Goal: Task Accomplishment & Management: Use online tool/utility

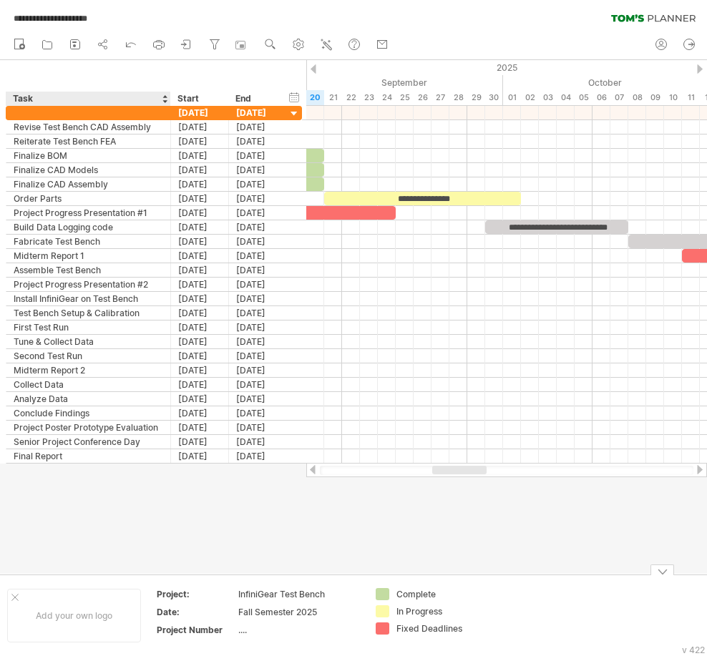
drag, startPoint x: 57, startPoint y: 573, endPoint x: 69, endPoint y: 555, distance: 22.2
click at [57, 575] on div "Add your own logo Project: InfiniGear Test Bench Date: Fall Semester 2025 Proje…" at bounding box center [353, 616] width 707 height 82
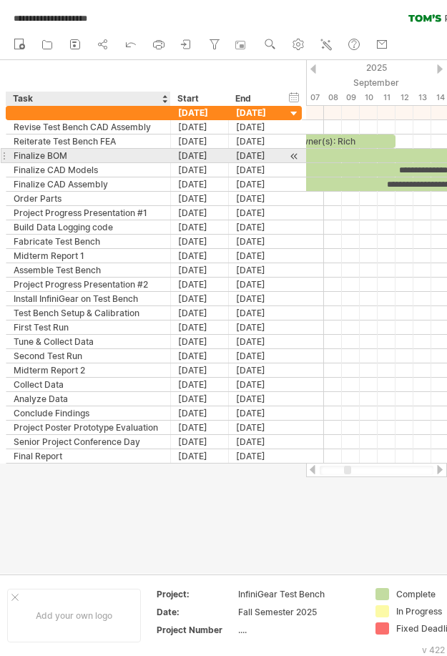
click at [92, 160] on div "Finalize BOM" at bounding box center [89, 156] width 150 height 14
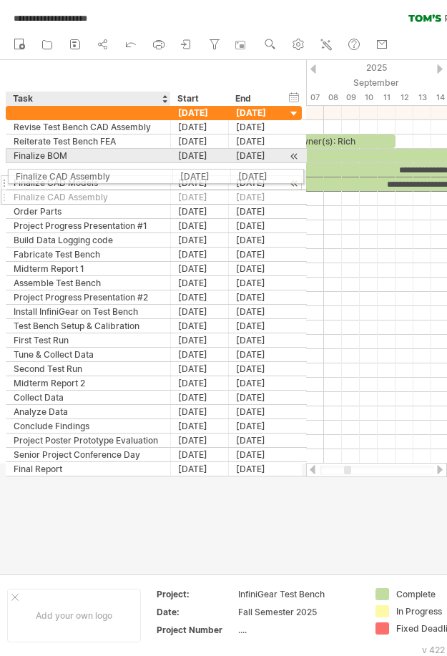
drag, startPoint x: 115, startPoint y: 181, endPoint x: 108, endPoint y: 178, distance: 7.7
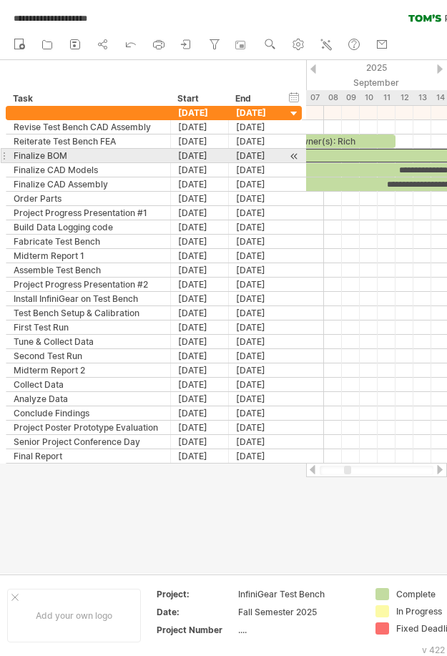
click at [351, 152] on div at bounding box center [378, 156] width 358 height 14
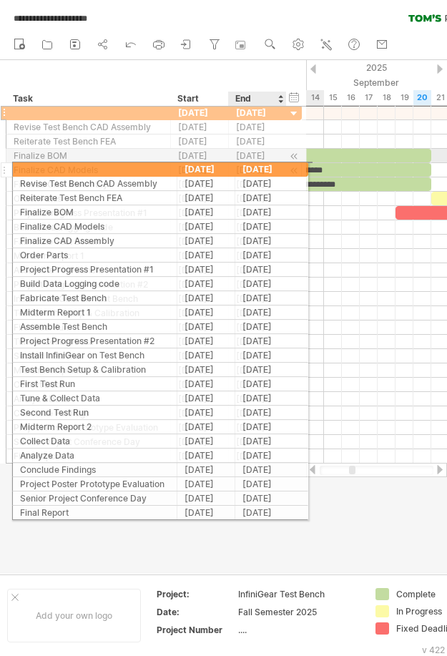
drag, startPoint x: 175, startPoint y: 111, endPoint x: 268, endPoint y: 167, distance: 108.5
click at [268, 167] on div "**********" at bounding box center [154, 284] width 296 height 359
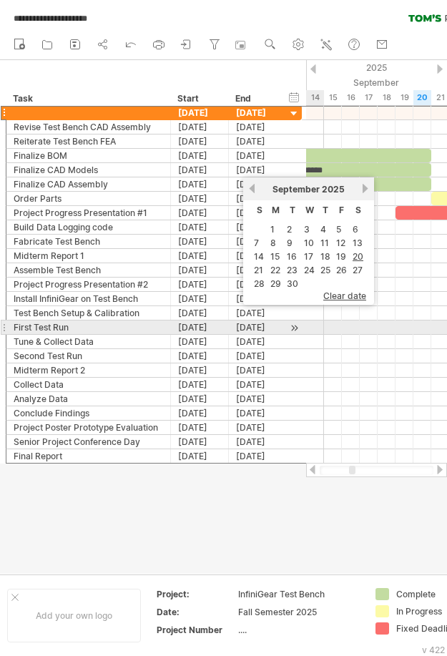
click at [323, 328] on div at bounding box center [376, 328] width 141 height 14
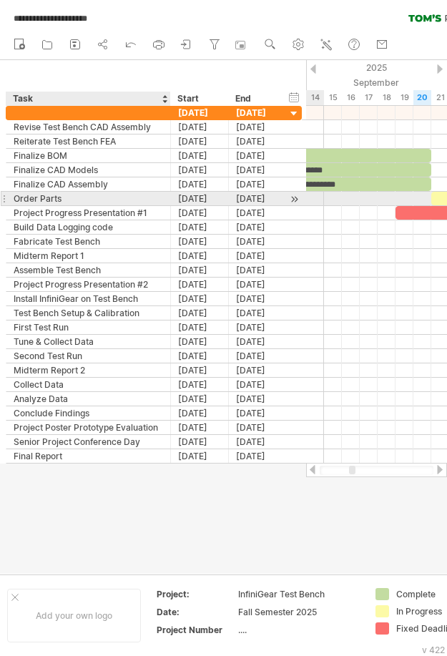
click at [125, 195] on div "Order Parts" at bounding box center [89, 199] width 150 height 14
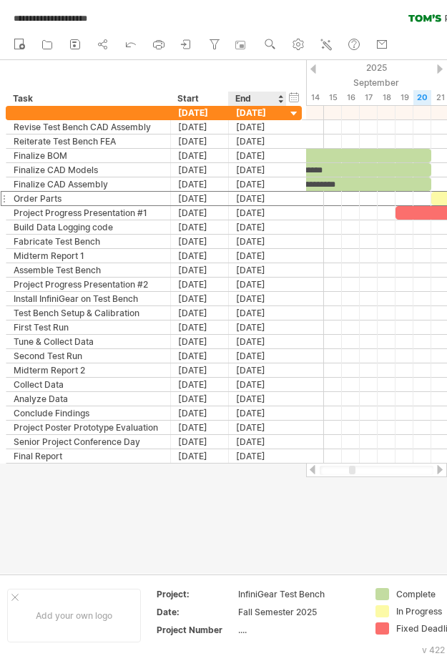
click at [273, 528] on div at bounding box center [223, 317] width 447 height 514
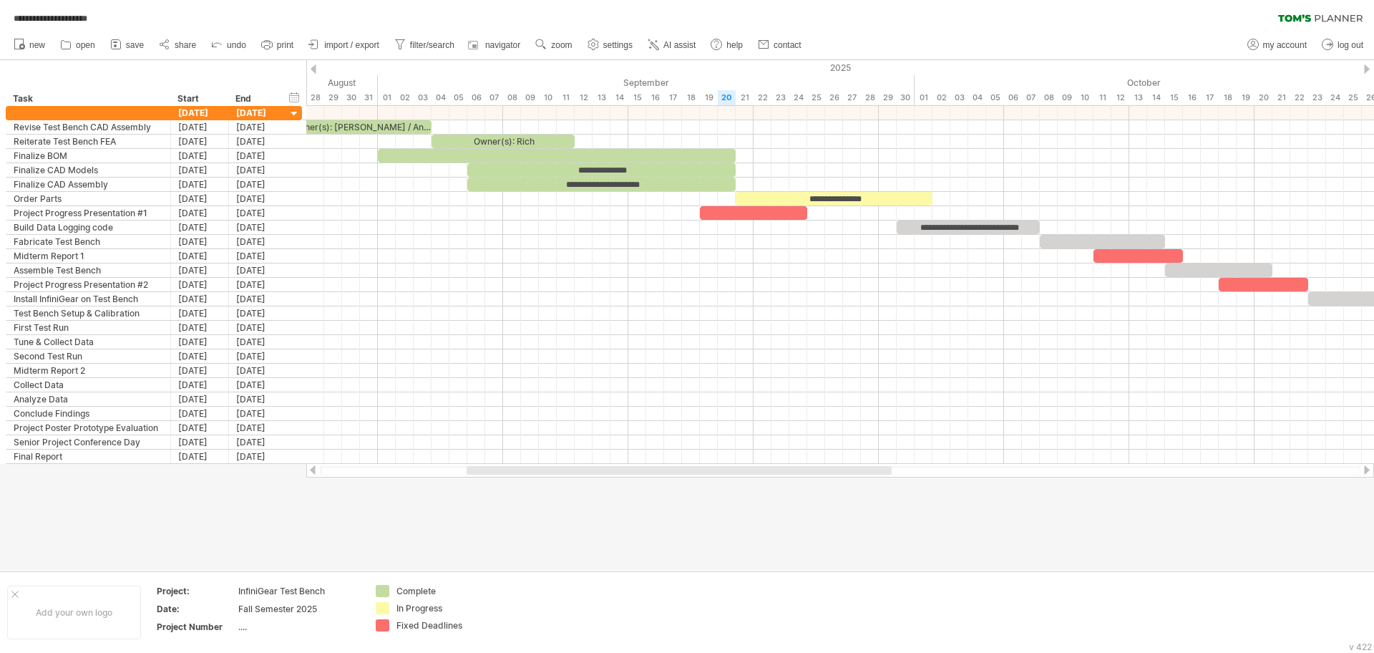
drag, startPoint x: 608, startPoint y: 467, endPoint x: 484, endPoint y: 485, distance: 125.1
click at [484, 485] on div "**********" at bounding box center [687, 326] width 1374 height 653
click at [484, 485] on div at bounding box center [687, 315] width 1374 height 510
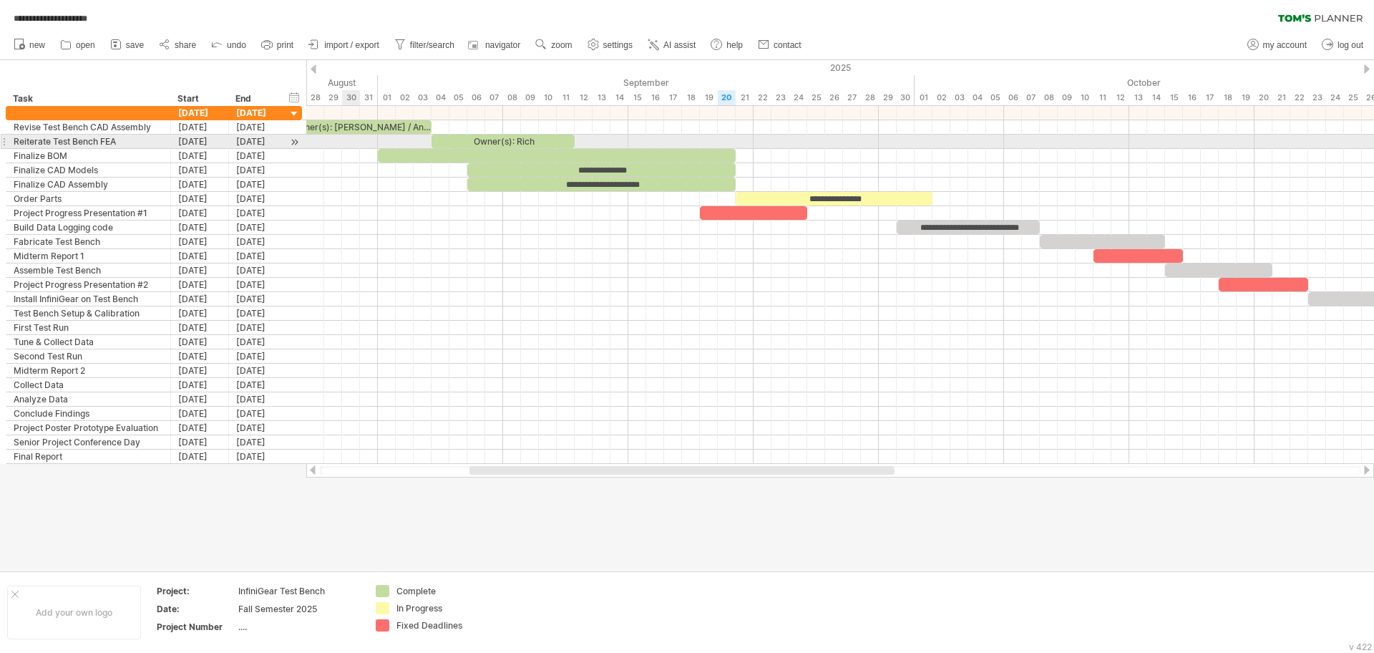
click at [349, 135] on div at bounding box center [840, 142] width 1068 height 14
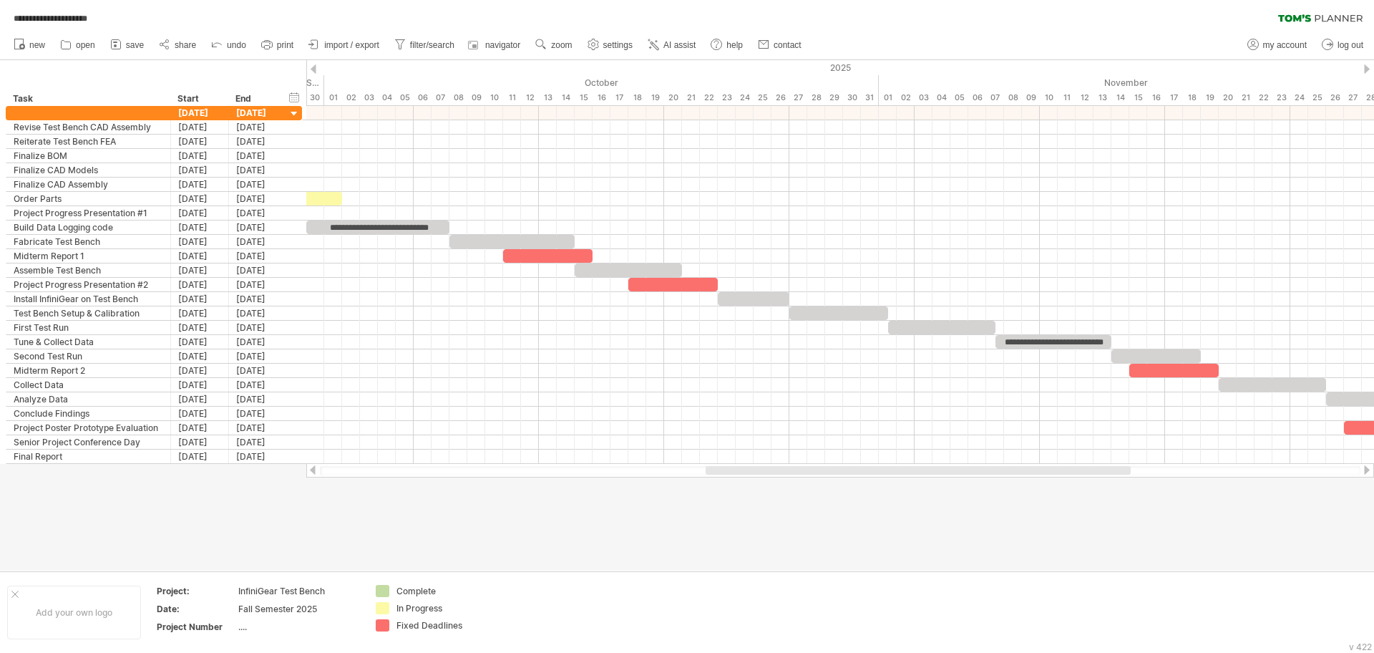
drag, startPoint x: 634, startPoint y: 474, endPoint x: 870, endPoint y: 489, distance: 236.6
click at [706, 489] on div "**********" at bounding box center [687, 326] width 1374 height 653
click at [706, 489] on div at bounding box center [687, 315] width 1374 height 510
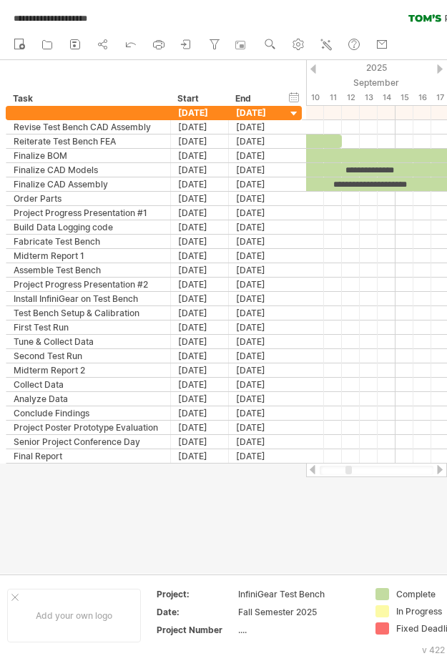
drag, startPoint x: 366, startPoint y: 471, endPoint x: 349, endPoint y: 470, distance: 17.2
click at [349, 470] on div at bounding box center [349, 470] width 6 height 9
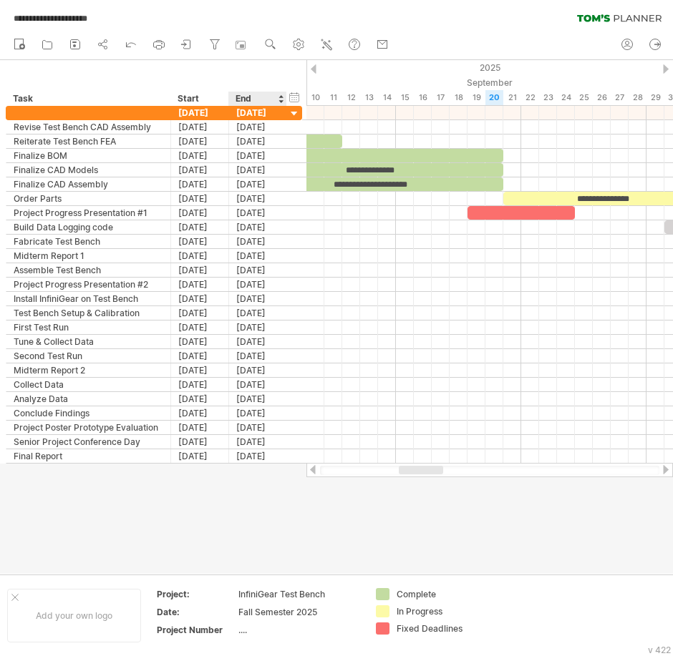
click at [268, 510] on div at bounding box center [336, 317] width 673 height 514
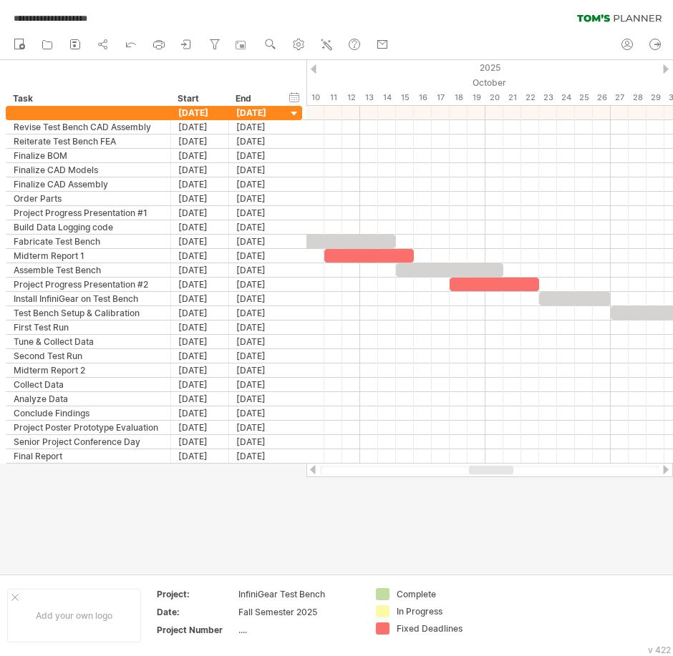
drag, startPoint x: 409, startPoint y: 469, endPoint x: 479, endPoint y: 468, distance: 70.1
click at [479, 468] on div at bounding box center [491, 470] width 44 height 9
click at [273, 553] on div at bounding box center [336, 317] width 673 height 514
click at [555, 546] on div at bounding box center [336, 317] width 673 height 514
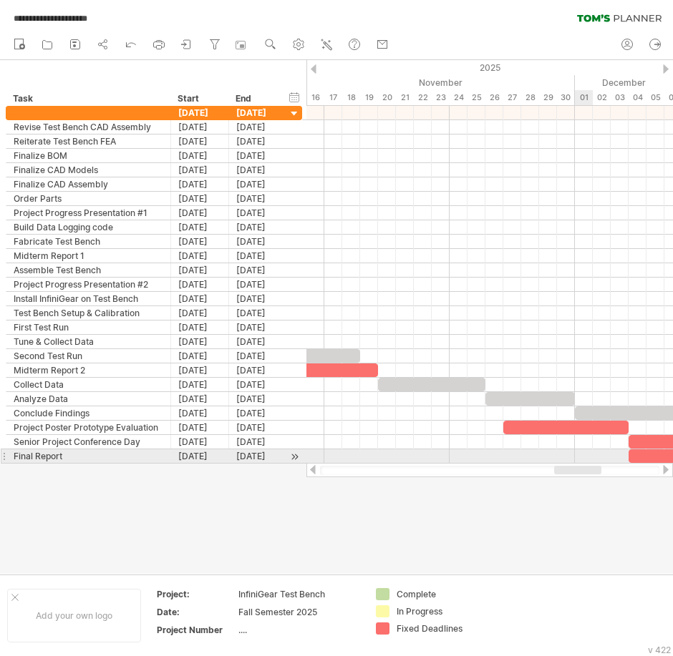
drag, startPoint x: 490, startPoint y: 471, endPoint x: 575, endPoint y: 460, distance: 85.8
click at [575, 460] on div "**********" at bounding box center [336, 328] width 673 height 656
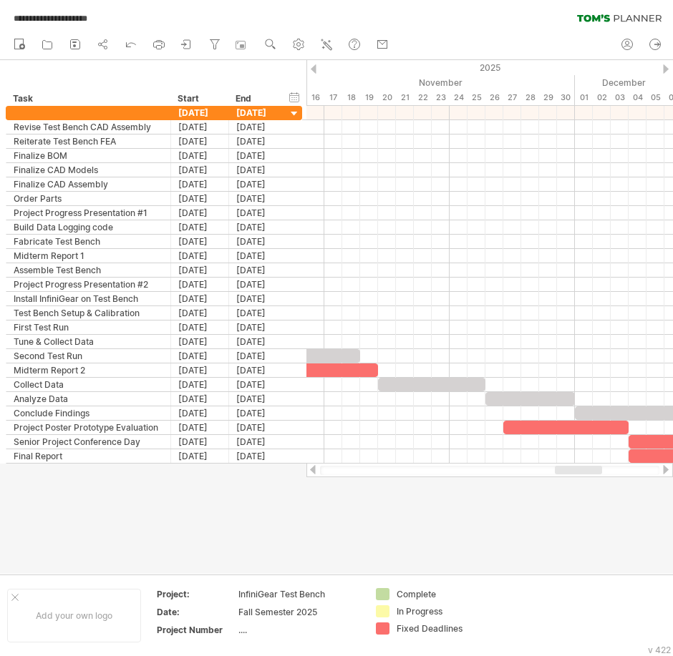
click at [580, 467] on div at bounding box center [578, 470] width 47 height 9
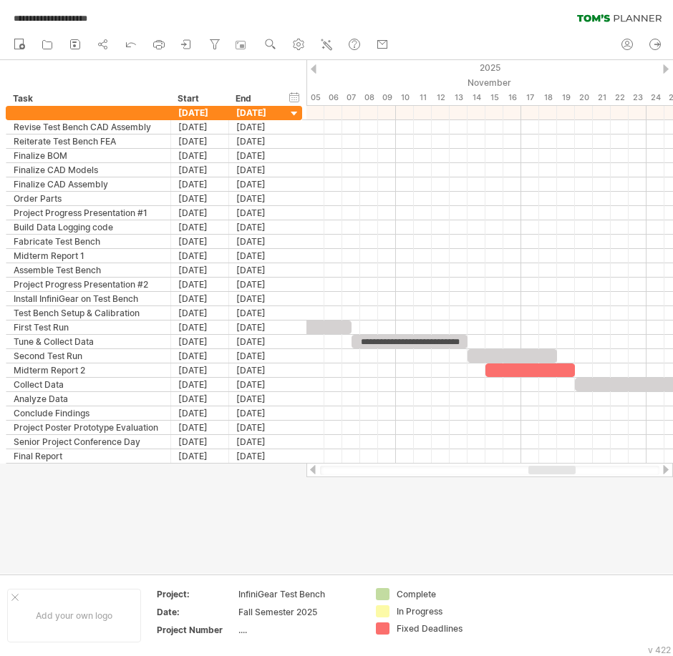
drag, startPoint x: 580, startPoint y: 467, endPoint x: 553, endPoint y: 465, distance: 26.6
click at [553, 466] on div at bounding box center [551, 470] width 47 height 9
click at [555, 471] on div at bounding box center [552, 470] width 47 height 9
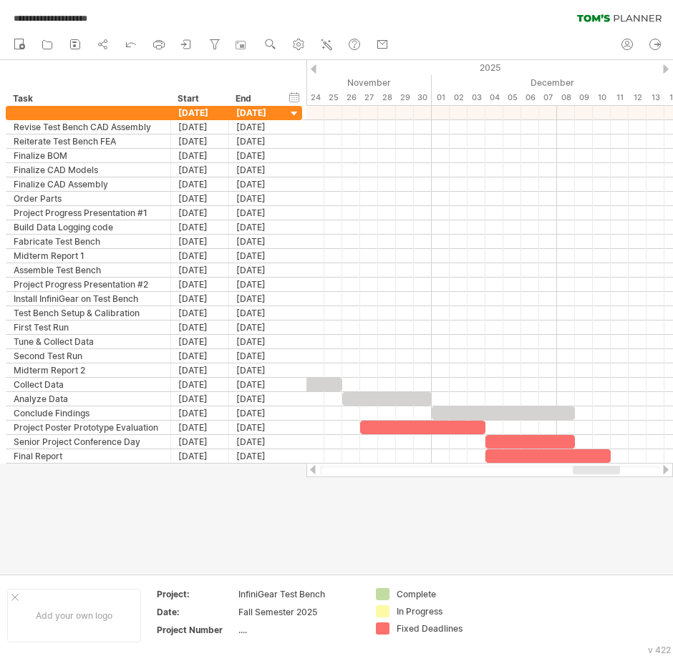
drag, startPoint x: 555, startPoint y: 471, endPoint x: 579, endPoint y: 465, distance: 24.3
click at [579, 466] on div at bounding box center [596, 470] width 47 height 9
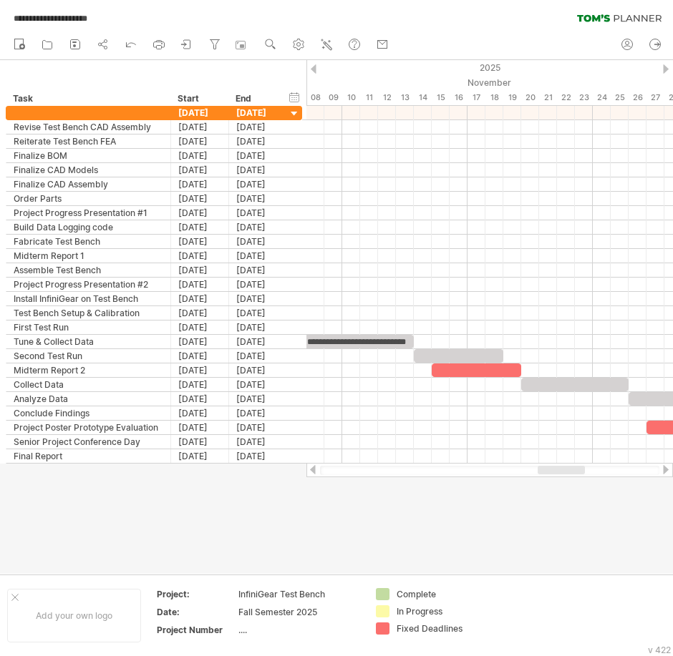
drag, startPoint x: 573, startPoint y: 471, endPoint x: 557, endPoint y: 472, distance: 15.1
click at [557, 472] on div at bounding box center [560, 470] width 47 height 9
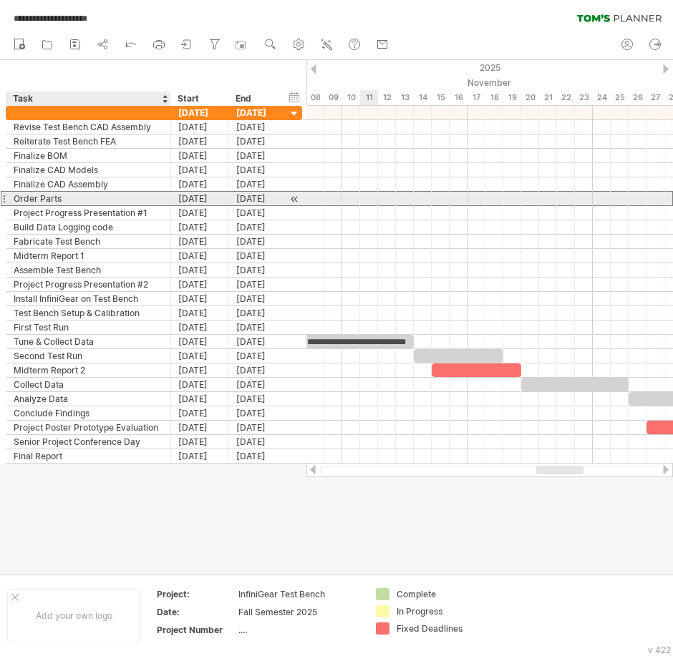
click at [78, 197] on div "Order Parts" at bounding box center [89, 199] width 150 height 14
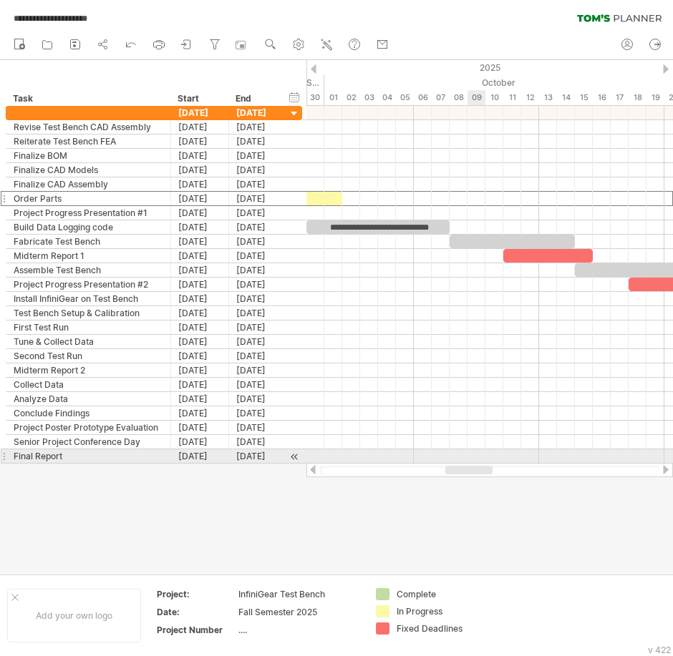
drag, startPoint x: 559, startPoint y: 470, endPoint x: 468, endPoint y: 461, distance: 91.4
click at [468, 461] on div "**********" at bounding box center [336, 328] width 673 height 656
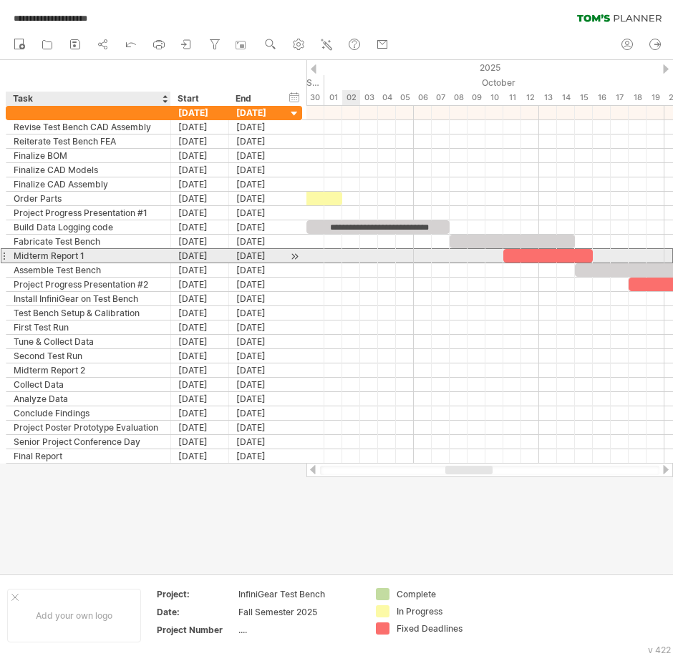
click at [57, 257] on div "Midterm Report 1" at bounding box center [89, 256] width 150 height 14
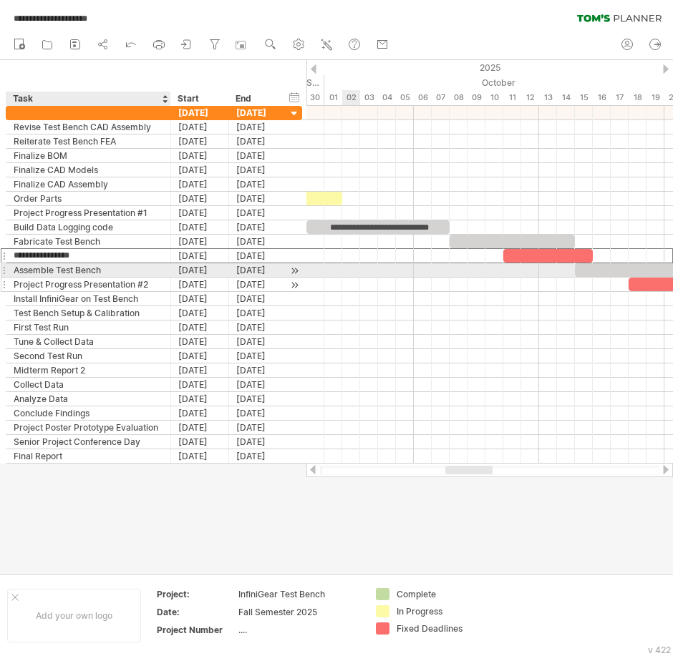
click at [79, 278] on div "Project Progress Presentation #2" at bounding box center [89, 285] width 150 height 14
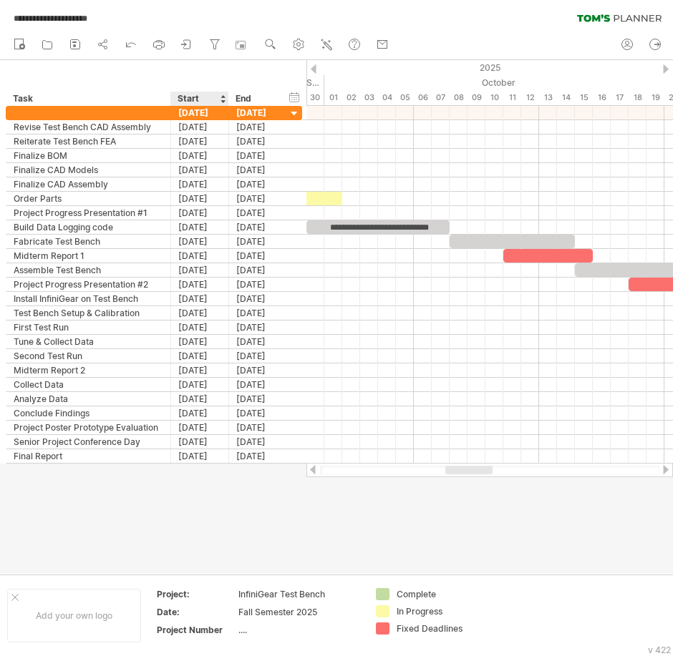
click at [209, 532] on div at bounding box center [336, 317] width 673 height 514
